Goal: Information Seeking & Learning: Learn about a topic

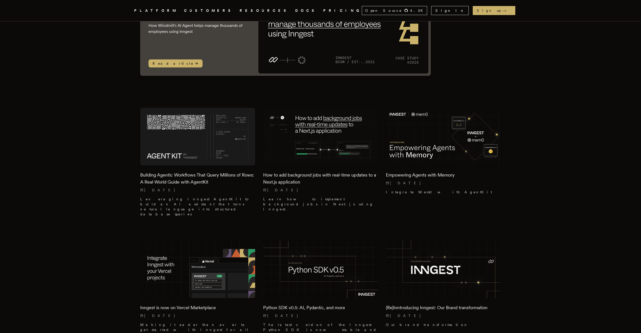
scroll to position [70, 0]
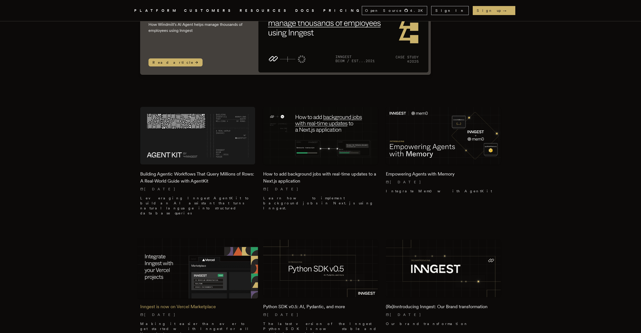
click at [237, 267] on img at bounding box center [198, 268] width 121 height 60
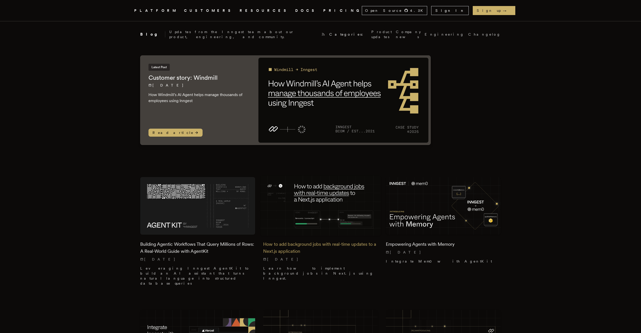
click at [308, 205] on img at bounding box center [320, 206] width 121 height 60
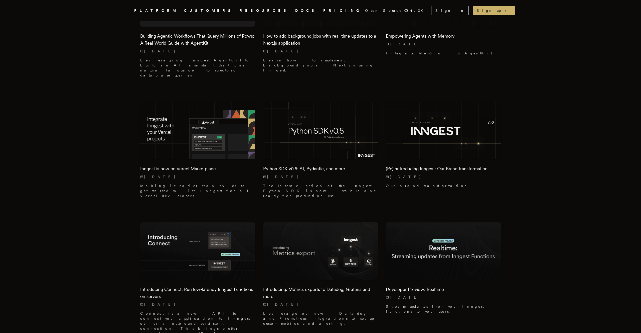
scroll to position [236, 0]
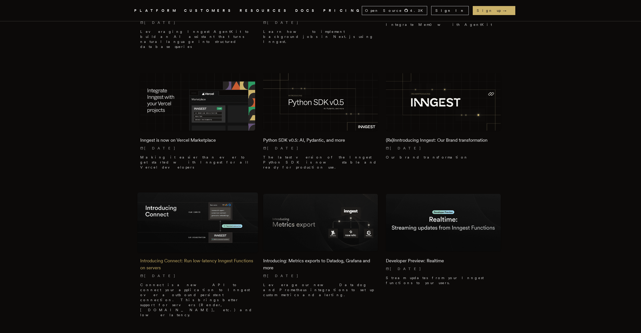
click at [207, 212] on img at bounding box center [198, 222] width 121 height 60
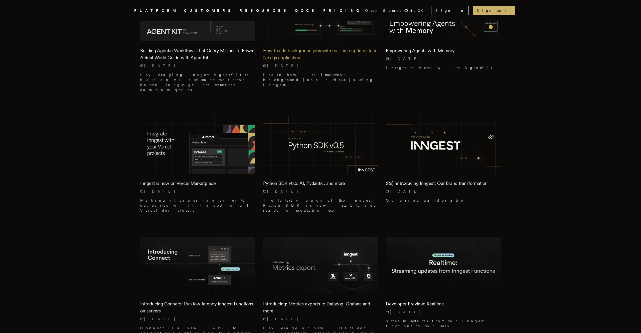
scroll to position [222, 0]
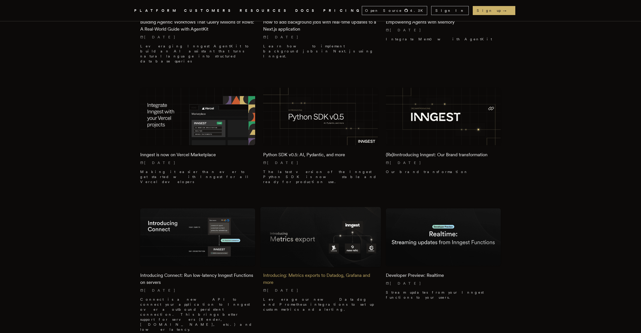
click at [323, 223] on img at bounding box center [320, 237] width 121 height 60
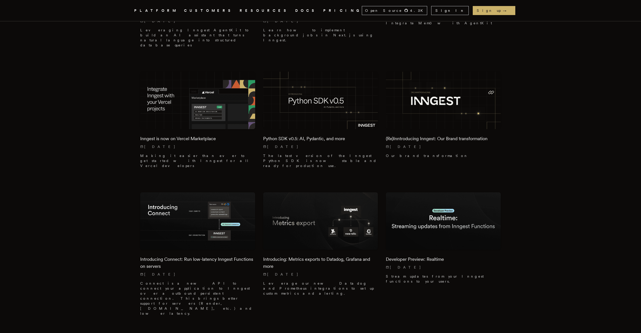
scroll to position [270, 0]
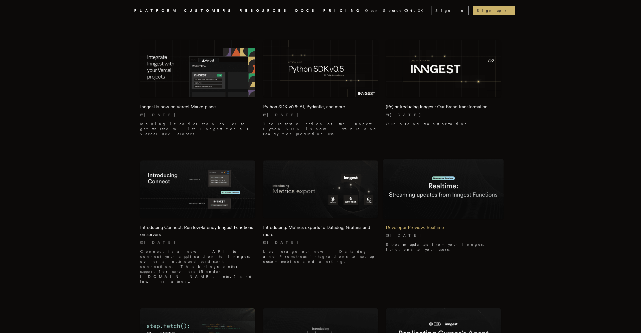
click at [437, 178] on img at bounding box center [443, 189] width 121 height 60
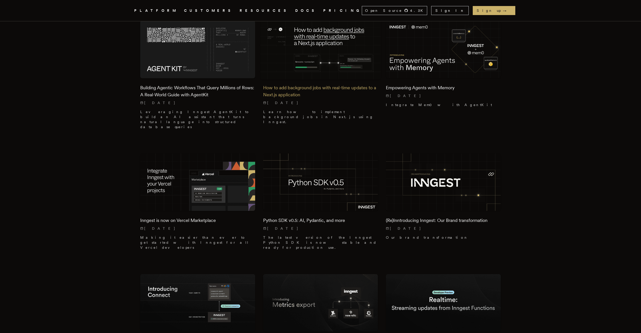
scroll to position [336, 0]
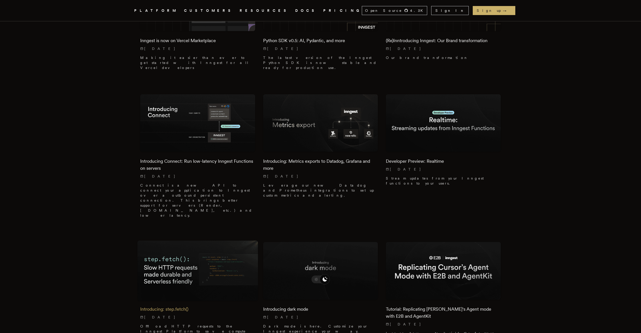
click at [207, 240] on img at bounding box center [198, 270] width 121 height 60
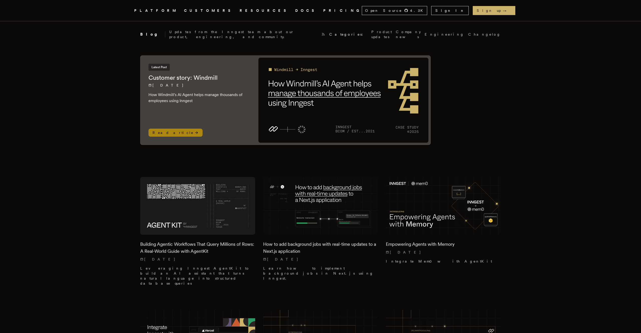
click at [313, 138] on img at bounding box center [343, 100] width 170 height 85
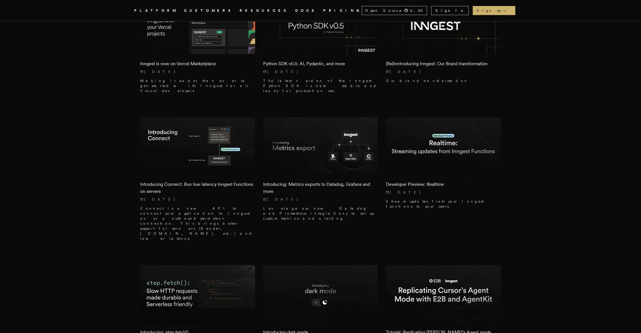
scroll to position [365, 0]
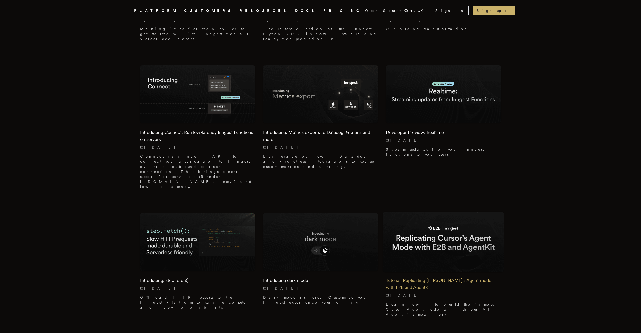
click at [440, 212] on img at bounding box center [443, 242] width 121 height 60
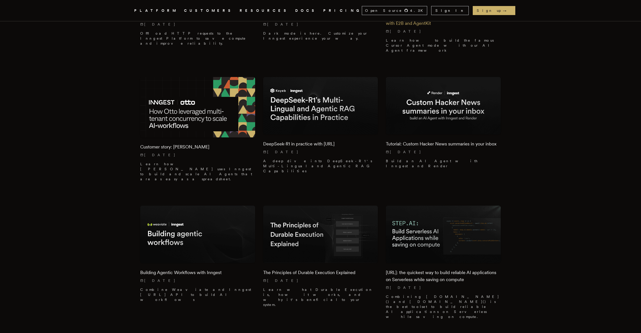
scroll to position [632, 0]
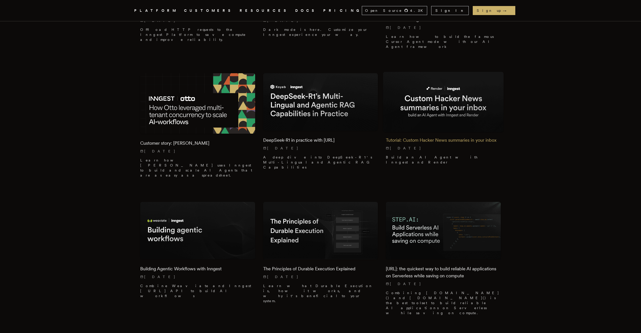
click at [419, 137] on h2 "Tutorial: Custom Hacker News summaries in your inbox" at bounding box center [443, 140] width 115 height 7
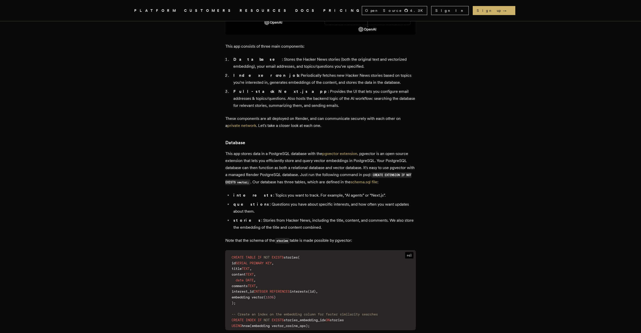
scroll to position [824, 0]
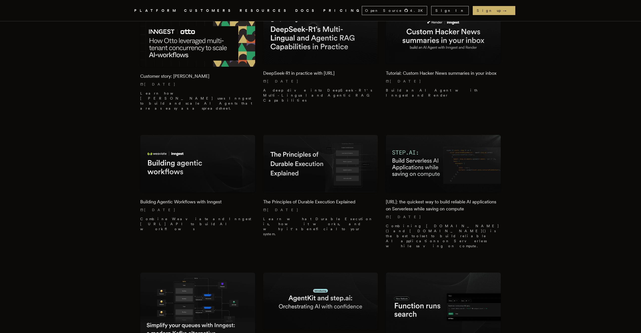
scroll to position [724, 0]
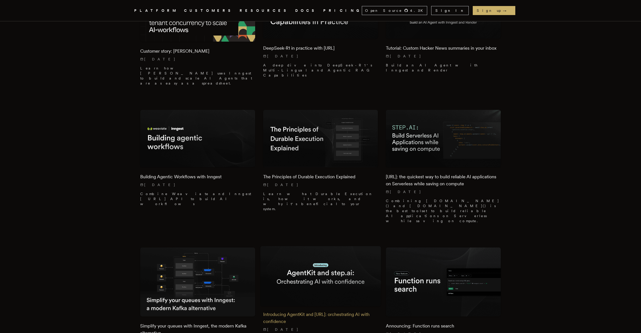
click at [283, 246] on img at bounding box center [320, 276] width 121 height 60
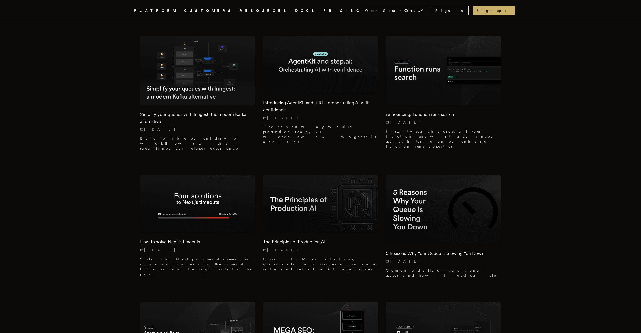
scroll to position [969, 0]
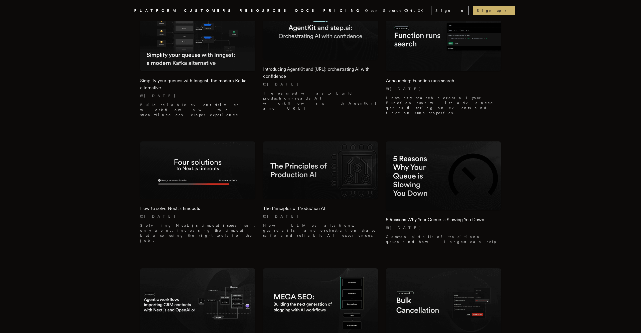
click at [283, 268] on img at bounding box center [320, 302] width 115 height 69
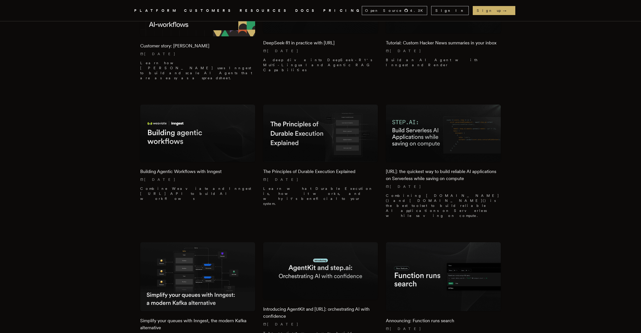
scroll to position [868, 0]
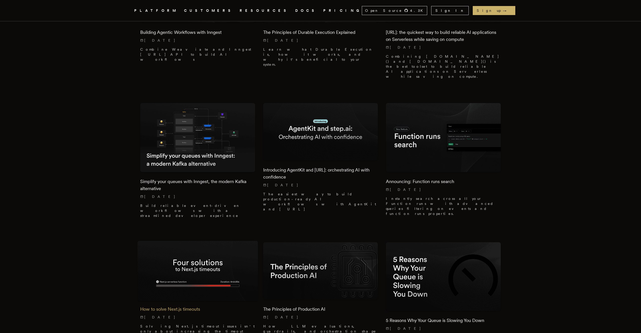
click at [198, 240] on img at bounding box center [198, 270] width 121 height 60
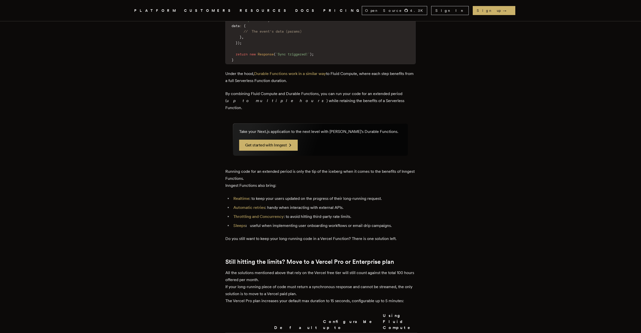
scroll to position [941, 0]
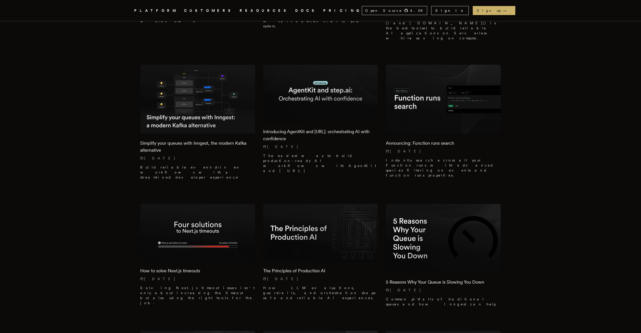
scroll to position [909, 0]
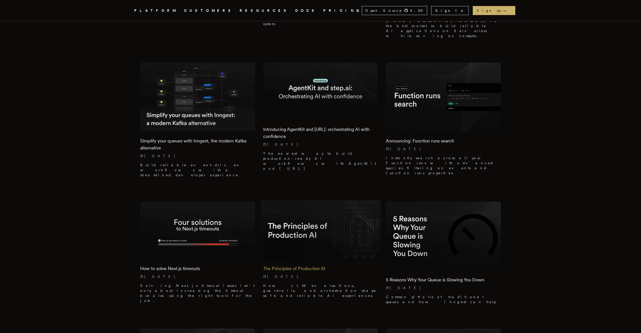
click at [331, 200] on img at bounding box center [320, 230] width 121 height 60
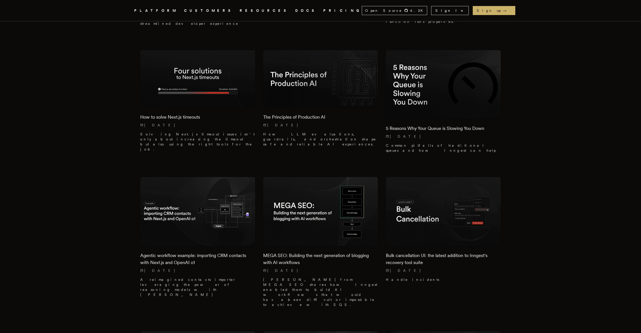
scroll to position [1062, 0]
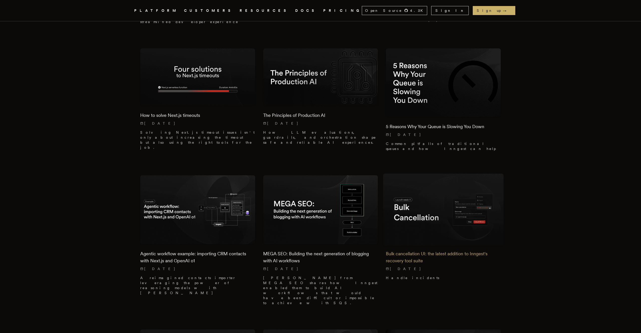
click at [462, 173] on img at bounding box center [443, 209] width 121 height 72
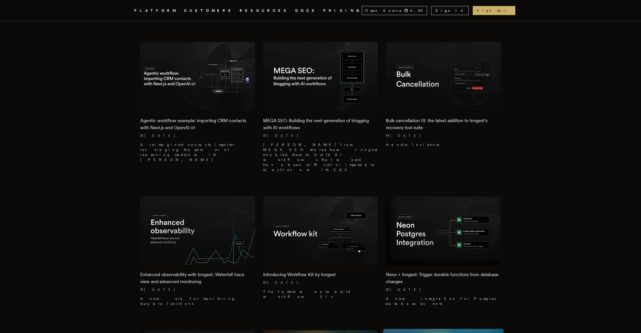
scroll to position [1194, 0]
click at [313, 195] on img at bounding box center [320, 231] width 121 height 72
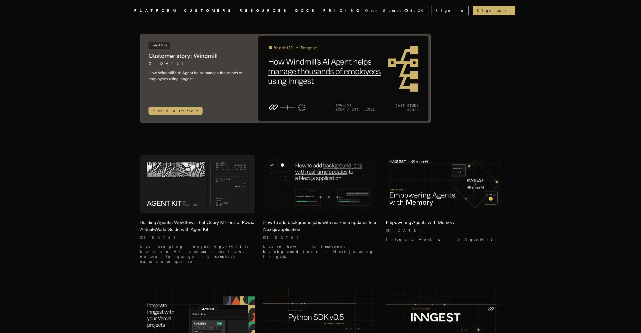
scroll to position [0, 0]
